Goal: Task Accomplishment & Management: Use online tool/utility

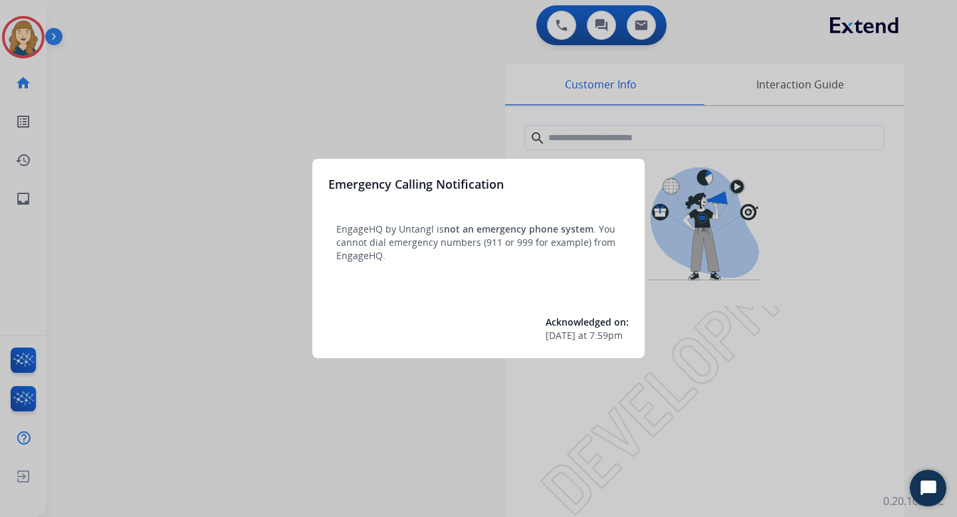
click at [377, 80] on div at bounding box center [478, 258] width 957 height 517
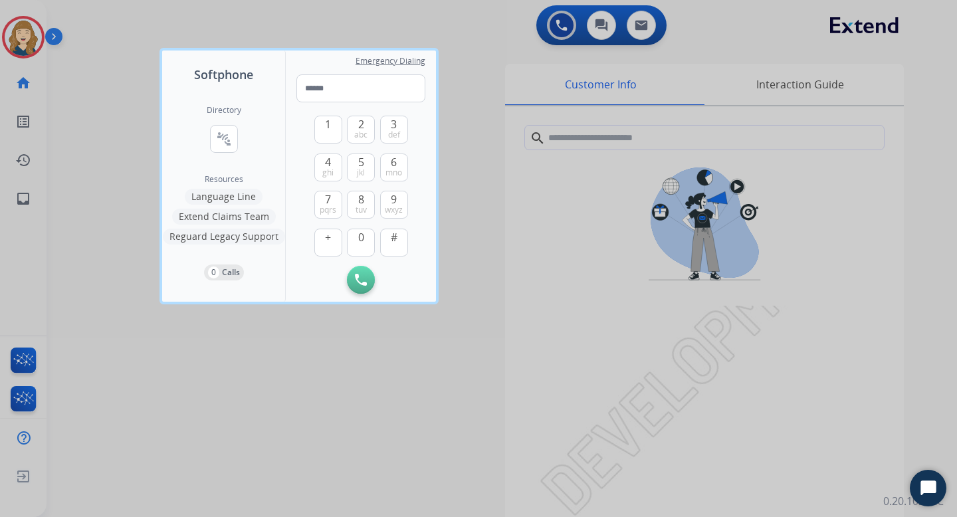
click at [78, 217] on div at bounding box center [478, 258] width 957 height 517
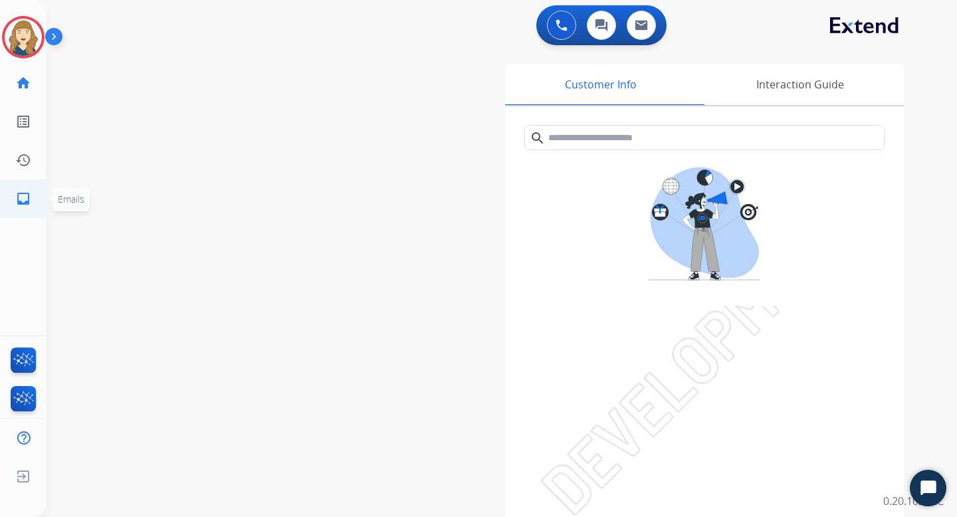
click at [33, 197] on link "inbox Emails" at bounding box center [23, 198] width 37 height 37
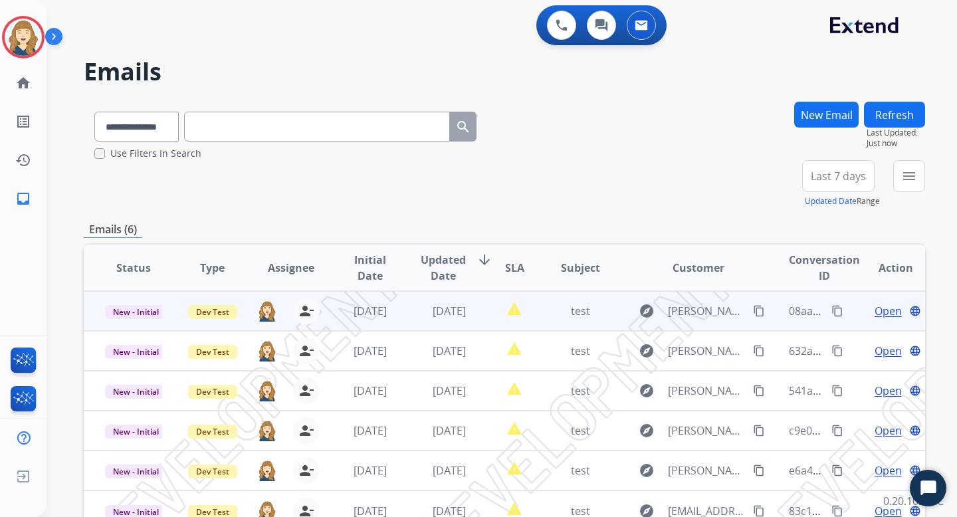
click at [831, 311] on mat-icon "content_copy" at bounding box center [837, 311] width 12 height 12
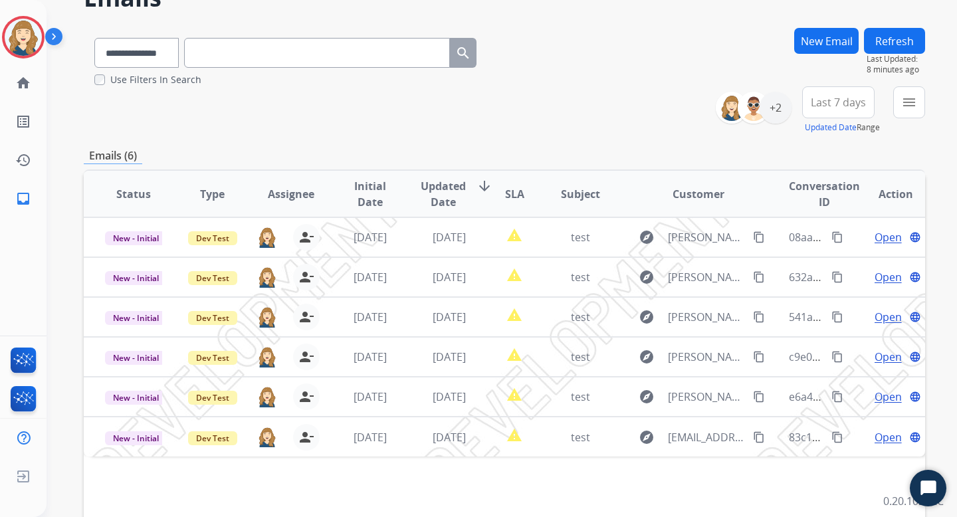
scroll to position [80, 0]
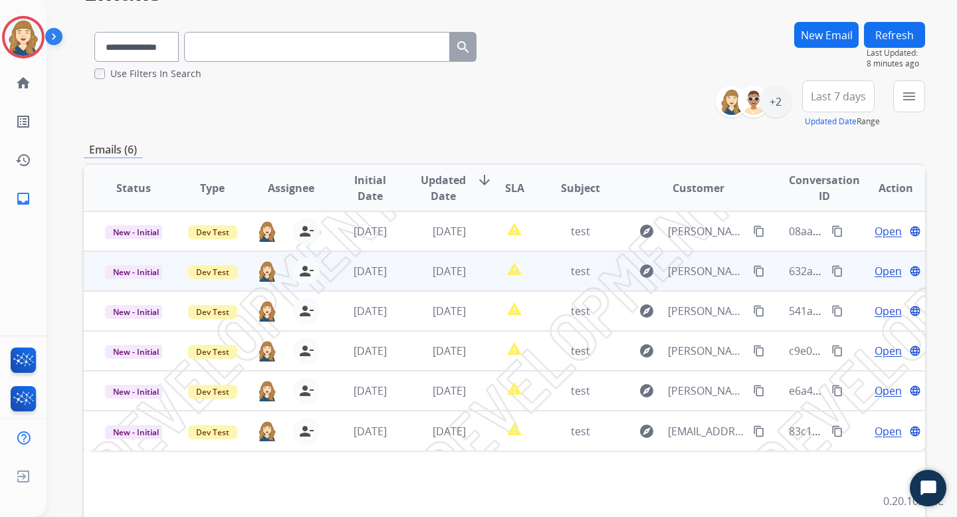
click at [831, 271] on mat-icon "content_copy" at bounding box center [837, 271] width 12 height 12
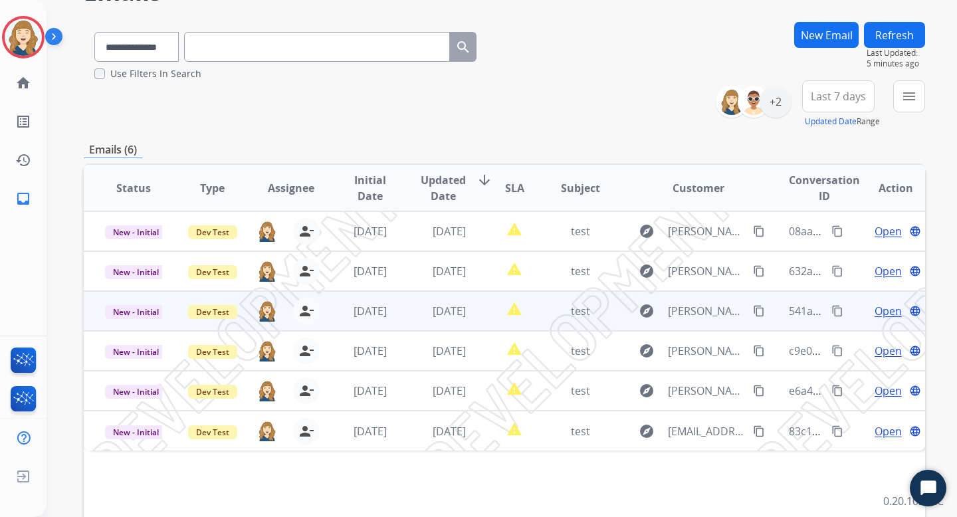
click at [832, 308] on mat-icon "content_copy" at bounding box center [837, 311] width 12 height 12
click at [831, 311] on mat-icon "content_copy" at bounding box center [837, 311] width 12 height 12
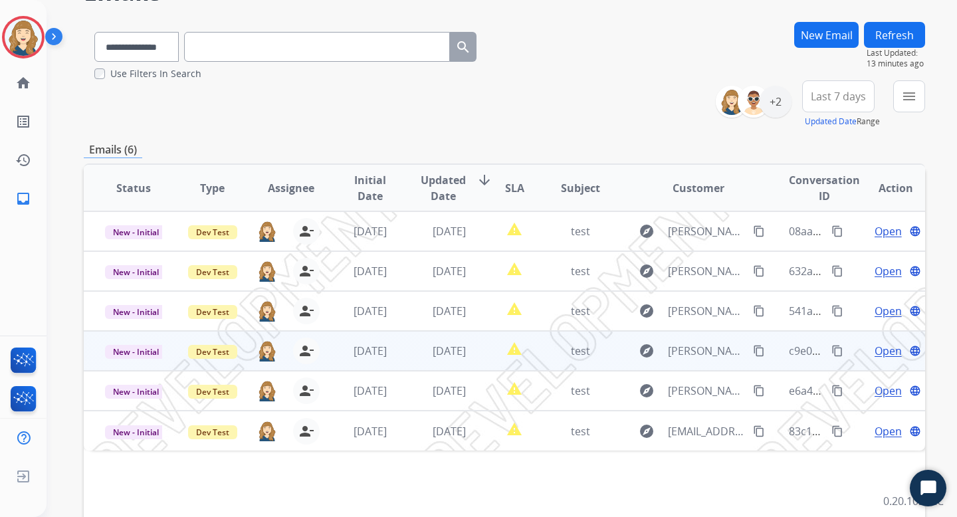
click at [831, 350] on mat-icon "content_copy" at bounding box center [837, 351] width 12 height 12
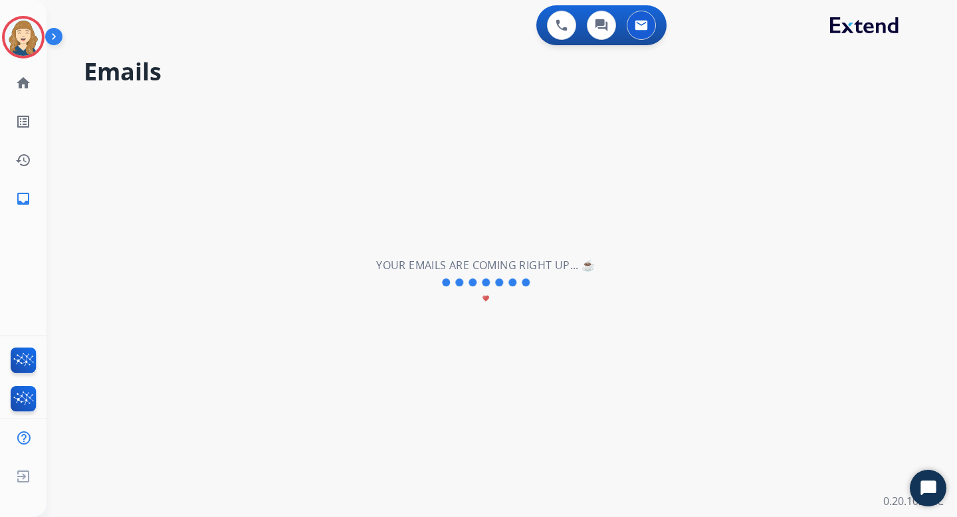
scroll to position [0, 0]
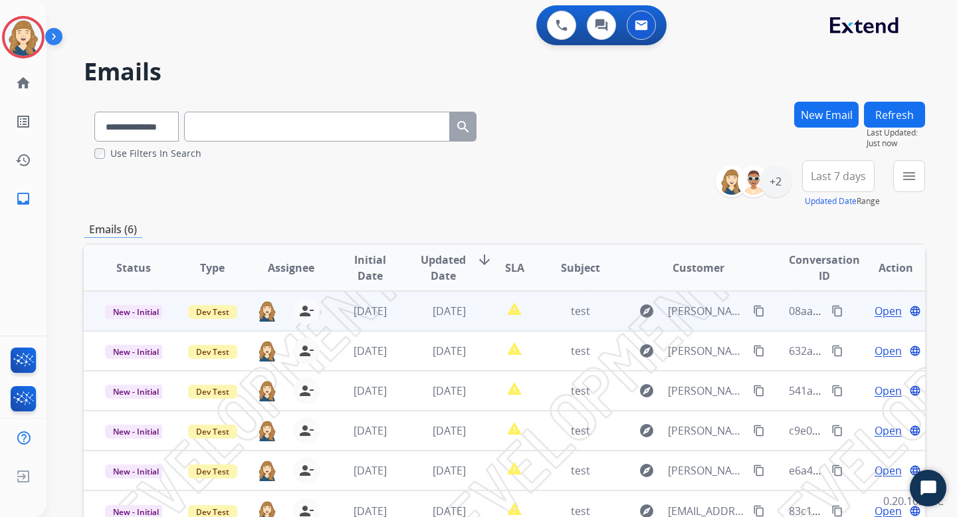
click at [831, 308] on mat-icon "content_copy" at bounding box center [837, 311] width 12 height 12
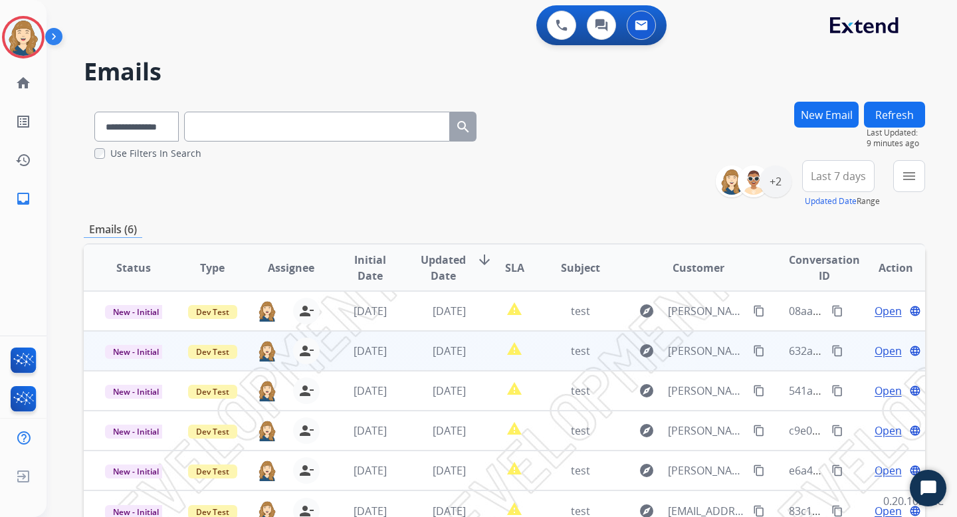
click at [831, 349] on mat-icon "content_copy" at bounding box center [837, 351] width 12 height 12
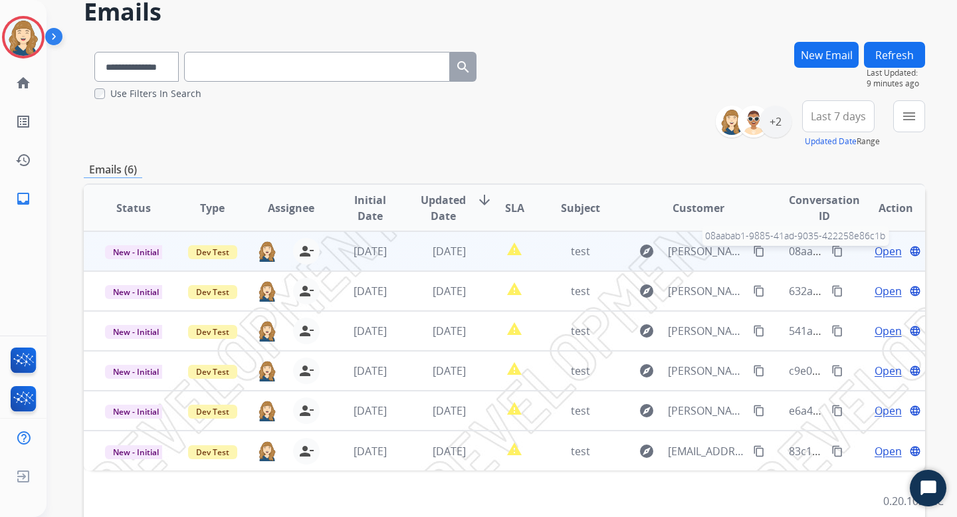
scroll to position [71, 0]
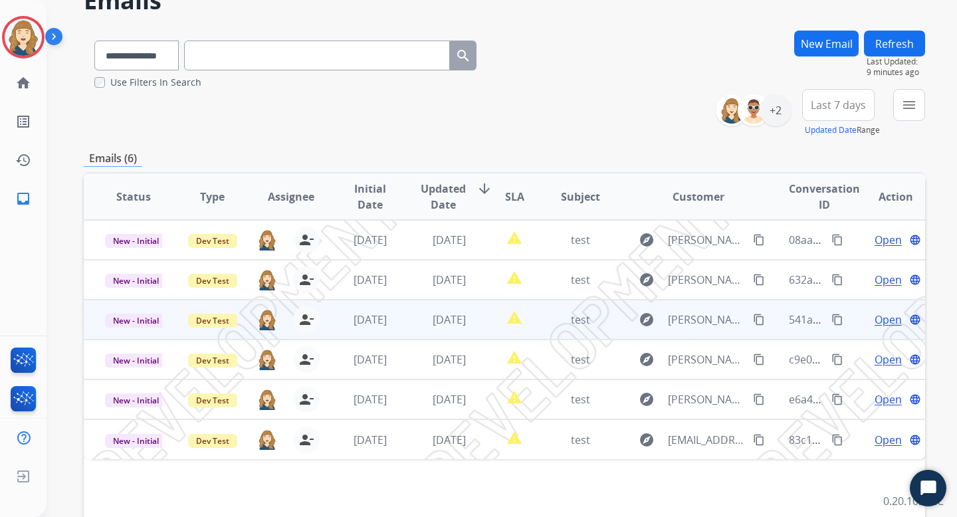
click at [831, 321] on mat-icon "content_copy" at bounding box center [837, 320] width 12 height 12
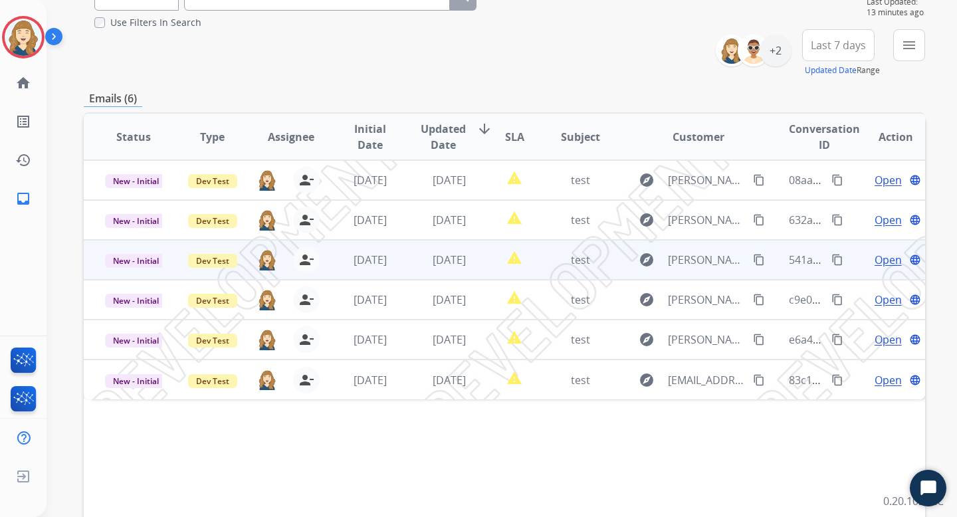
scroll to position [135, 0]
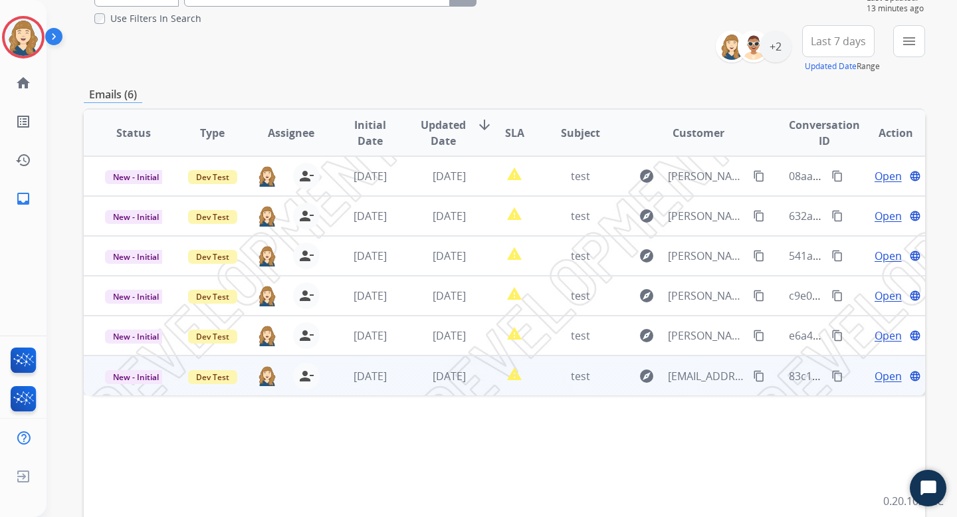
click at [831, 377] on mat-icon "content_copy" at bounding box center [837, 376] width 12 height 12
